Goal: Information Seeking & Learning: Learn about a topic

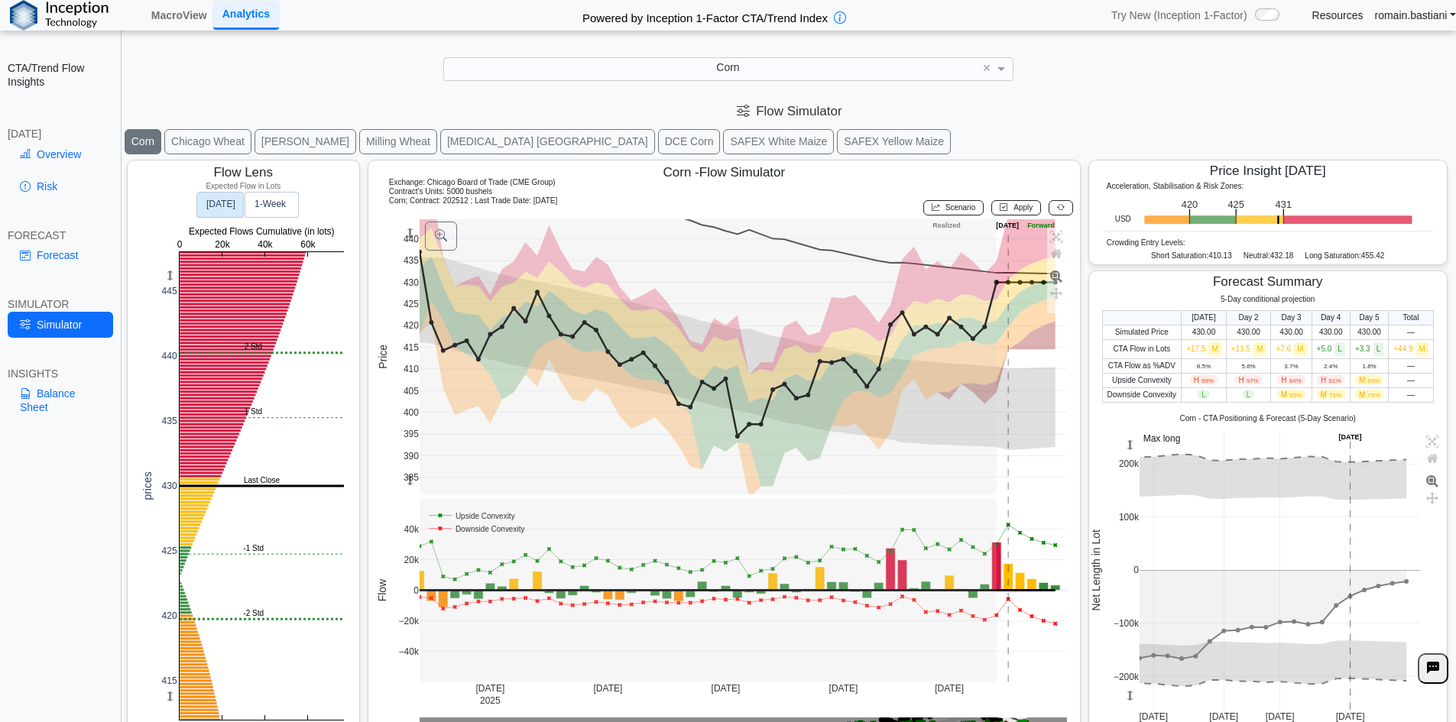
scroll to position [21, 0]
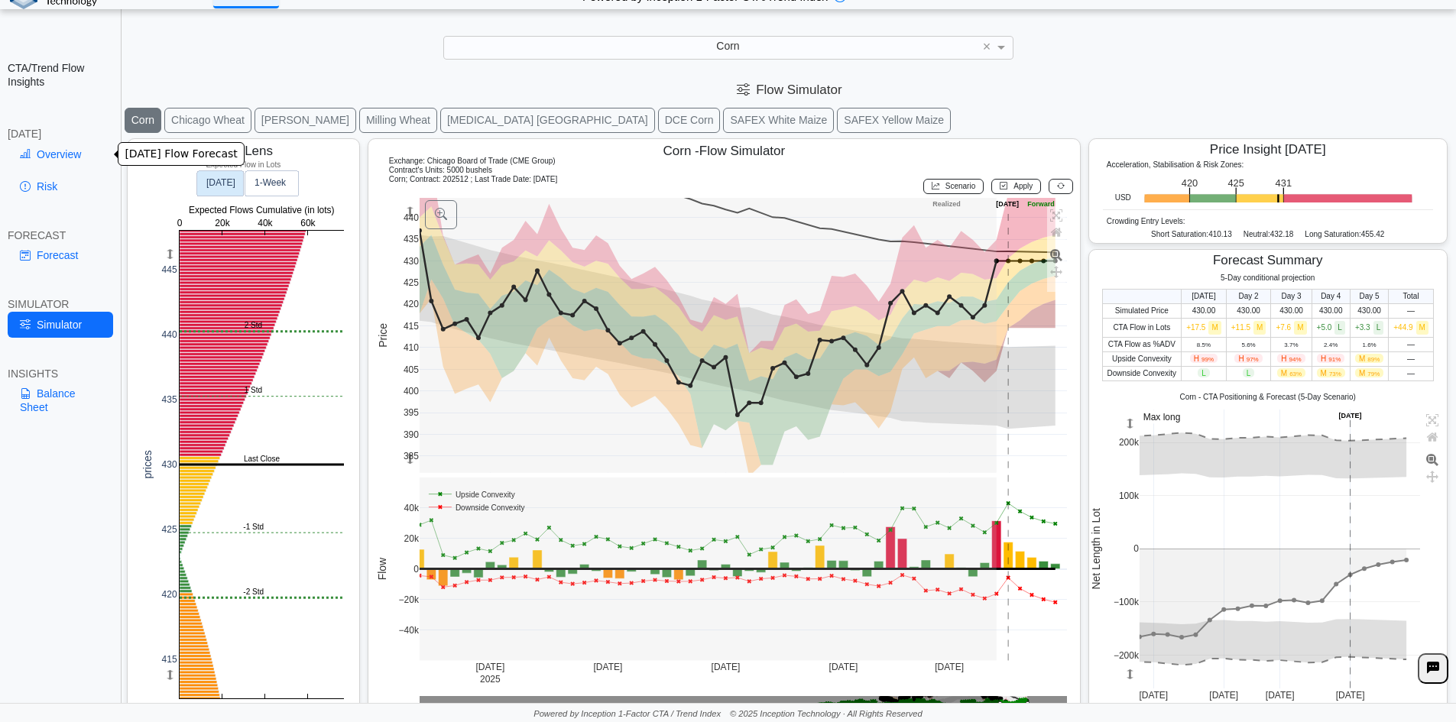
click at [43, 155] on link "Overview" at bounding box center [61, 154] width 106 height 26
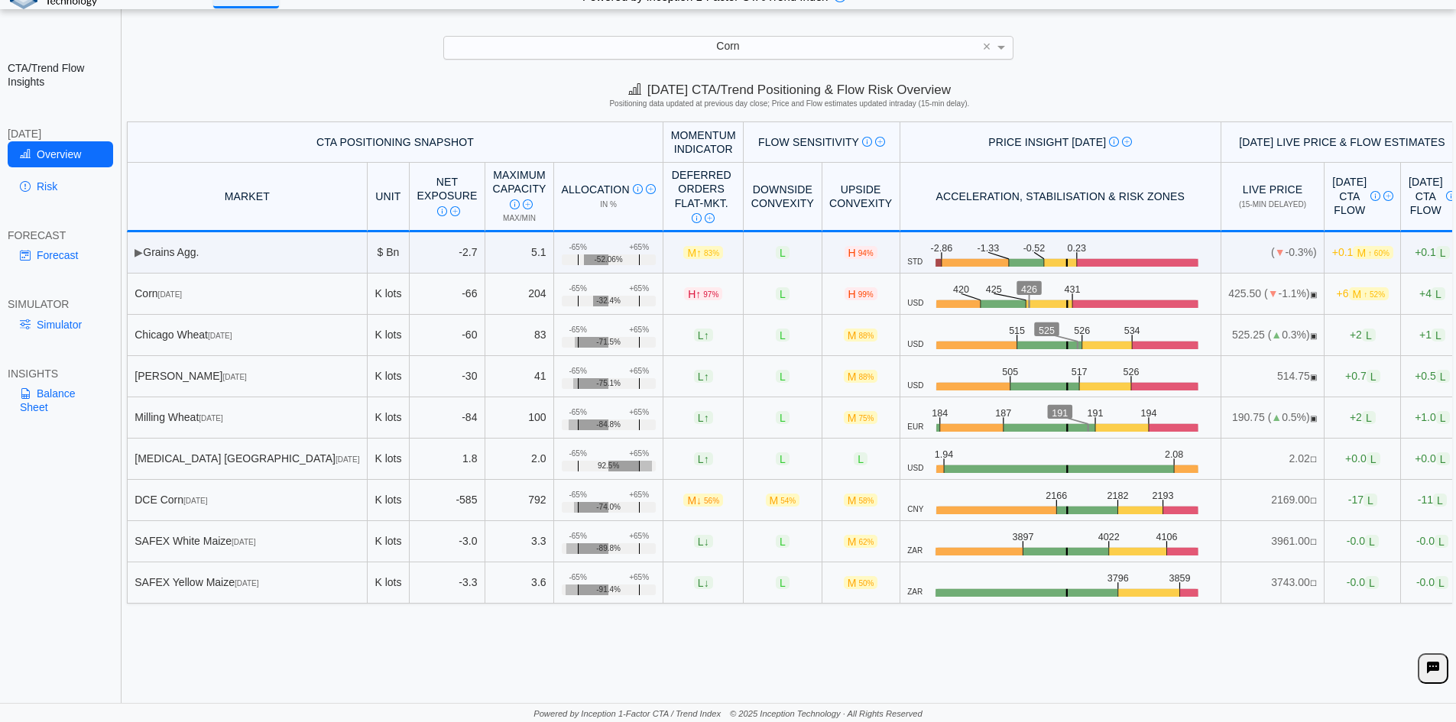
click at [731, 37] on div "Corn" at bounding box center [728, 47] width 569 height 21
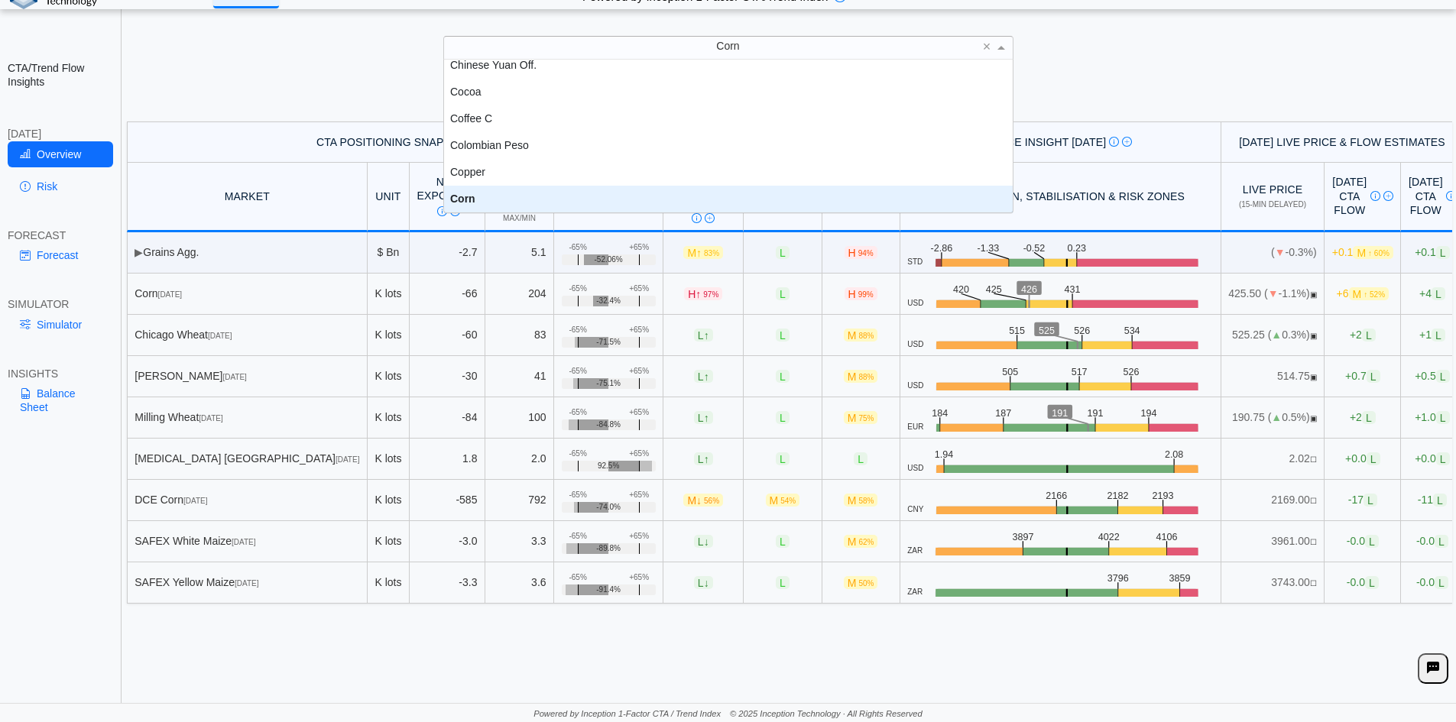
scroll to position [535, 0]
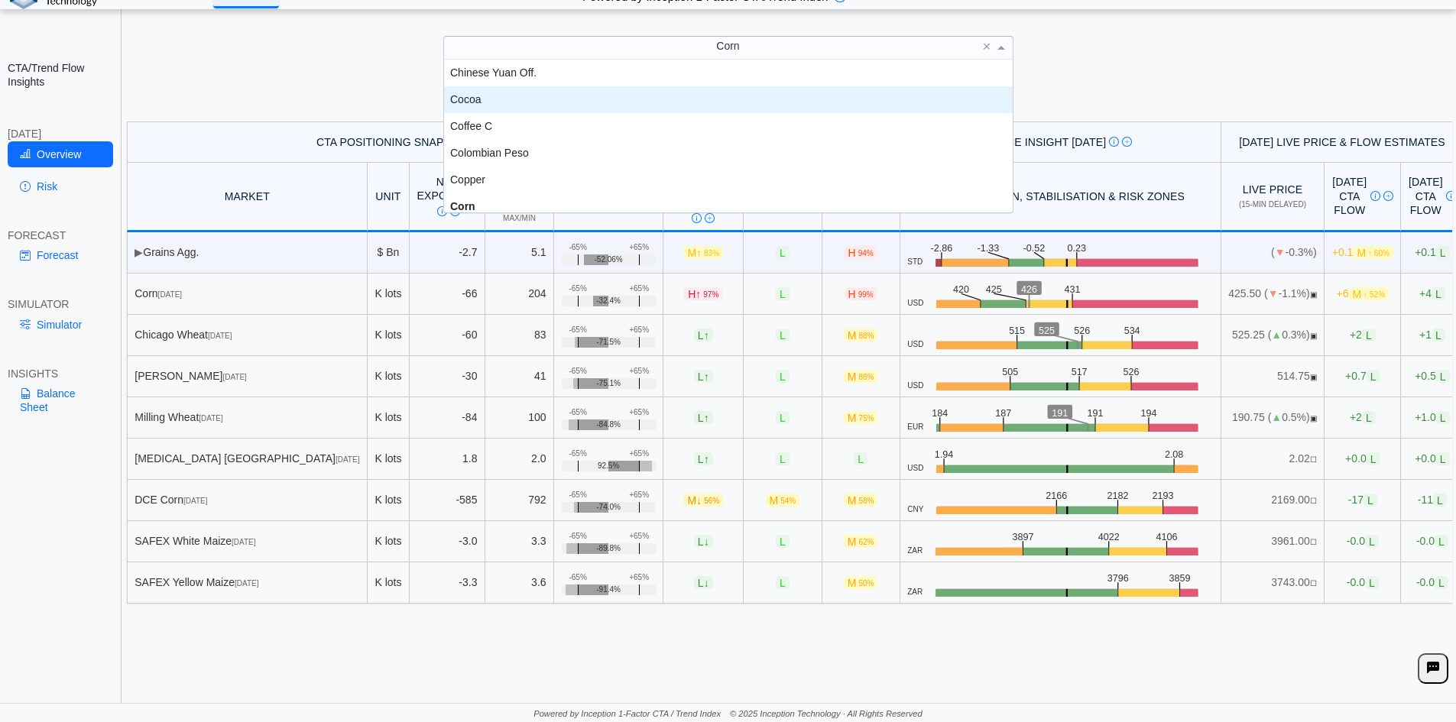
click at [710, 105] on div "Cocoa" at bounding box center [728, 99] width 569 height 27
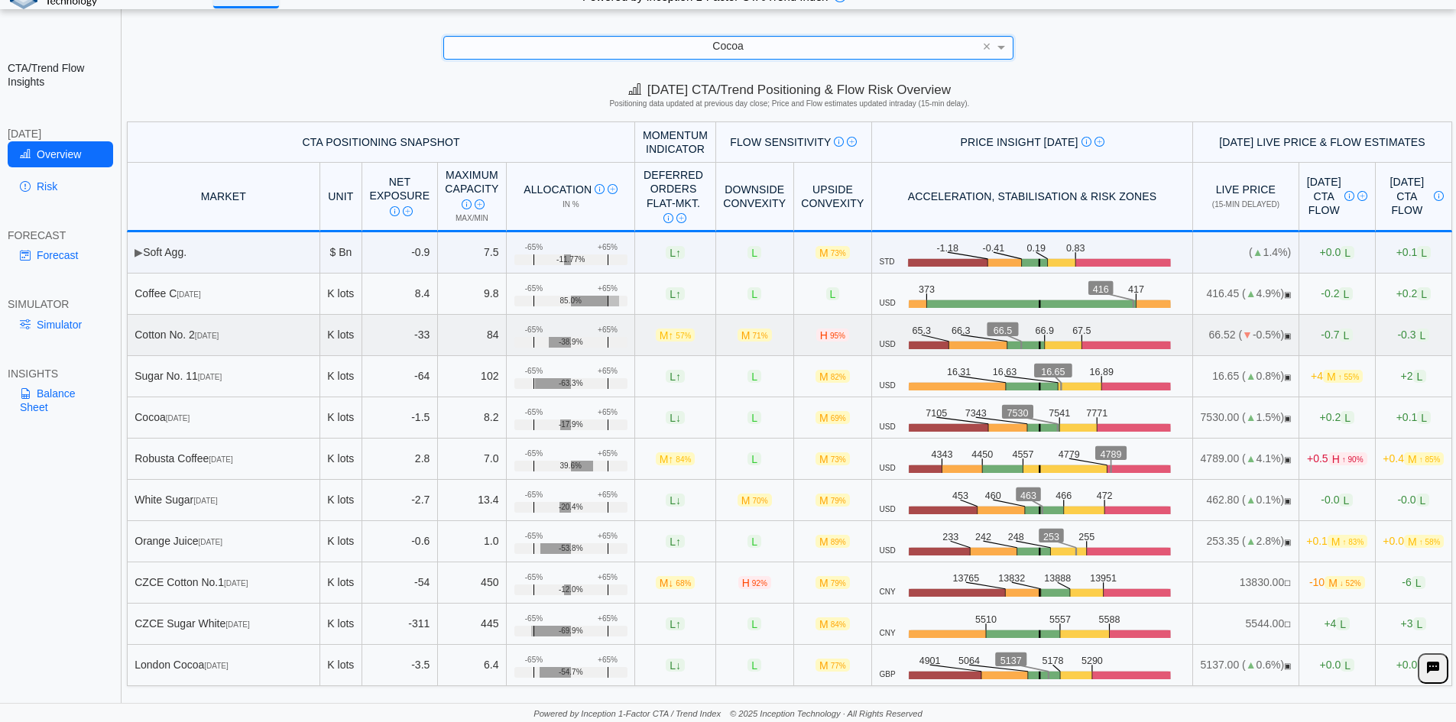
click at [260, 328] on div "Cotton No. [DATE]" at bounding box center [223, 335] width 177 height 14
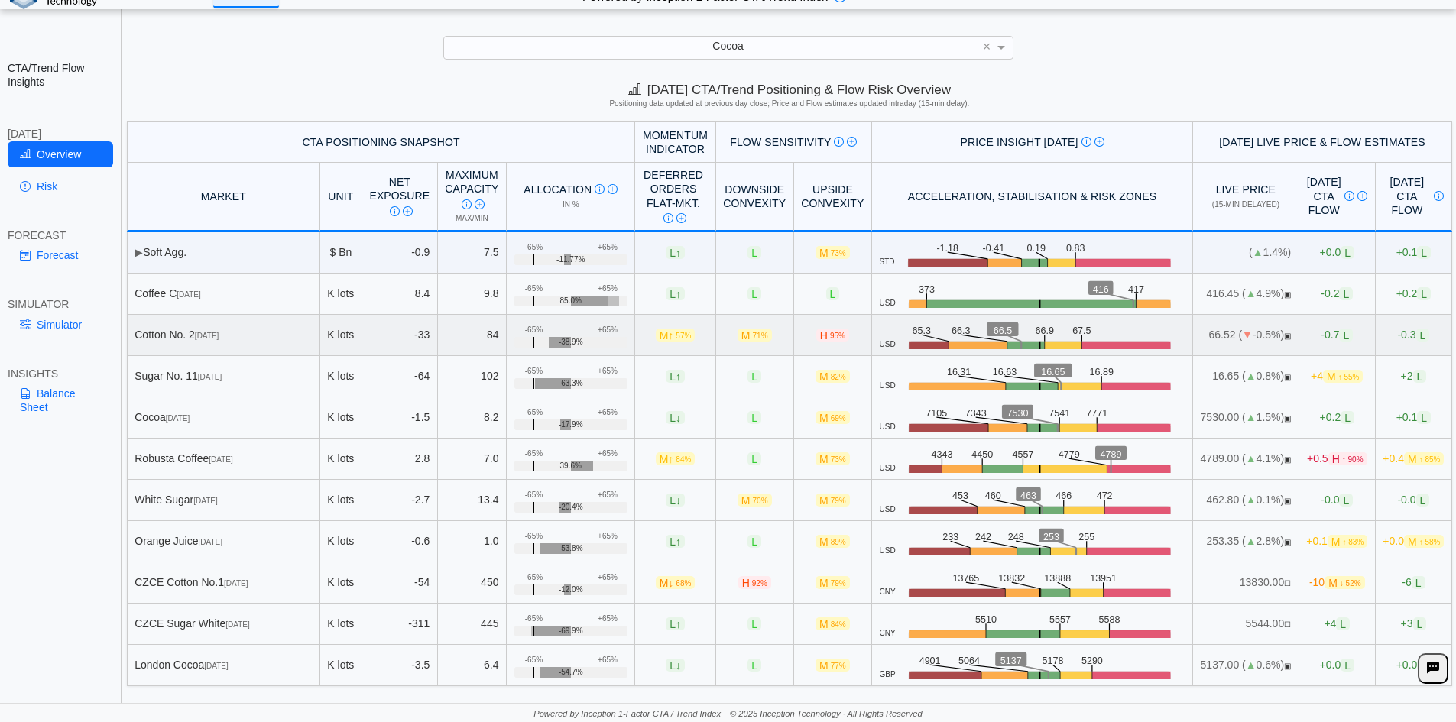
click at [259, 329] on div "Cotton No. [DATE]" at bounding box center [223, 335] width 177 height 14
click at [259, 328] on div "Cotton No. [DATE]" at bounding box center [223, 335] width 177 height 14
copy tr "Cotton No. [DATE]"
